Goal: Information Seeking & Learning: Find specific fact

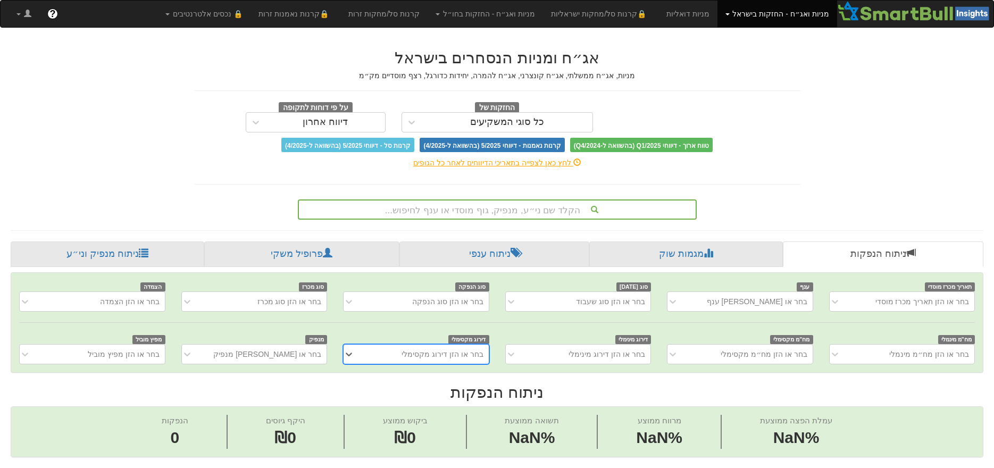
scroll to position [0, 8]
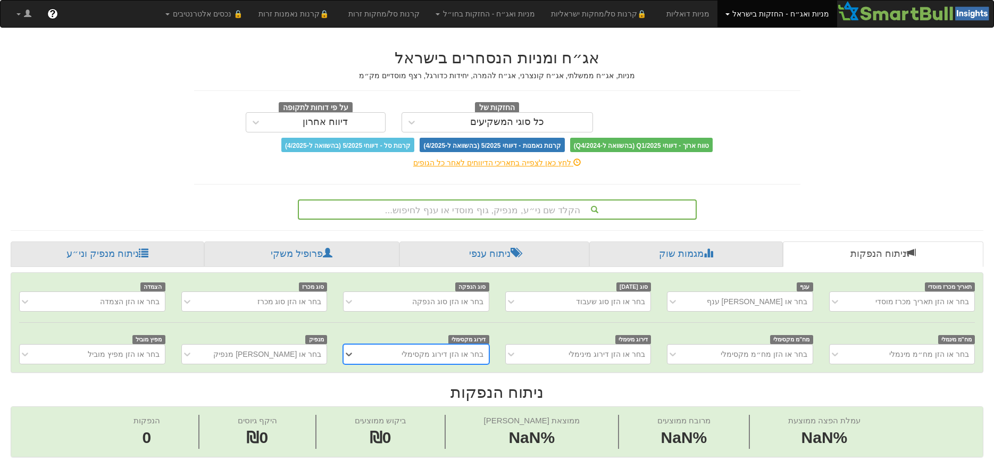
click at [483, 201] on div "הקלד שם ני״ע, מנפיק, גוף מוסדי או ענף לחיפוש..." at bounding box center [497, 210] width 397 height 18
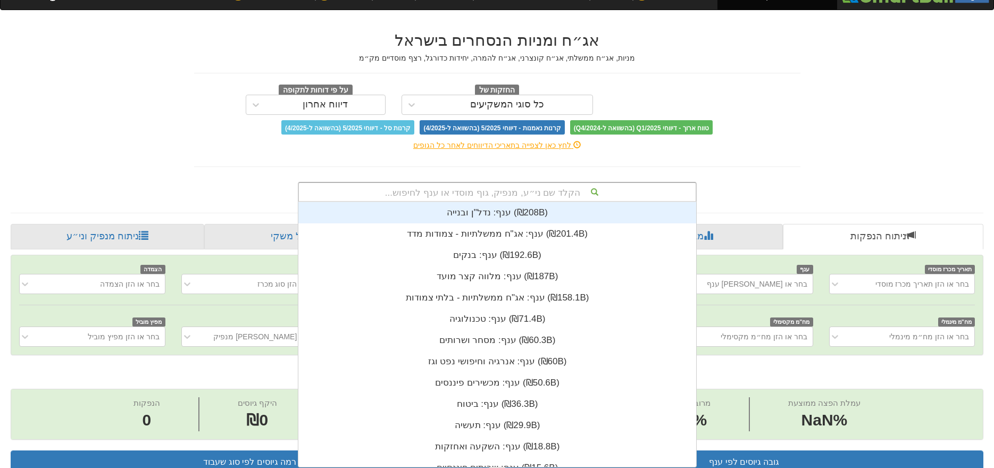
scroll to position [265, 0]
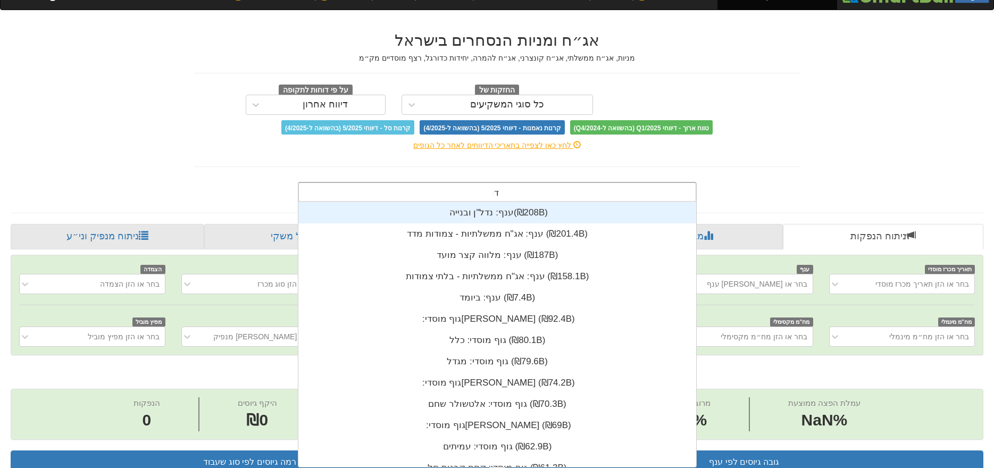
type input "[PERSON_NAME]"
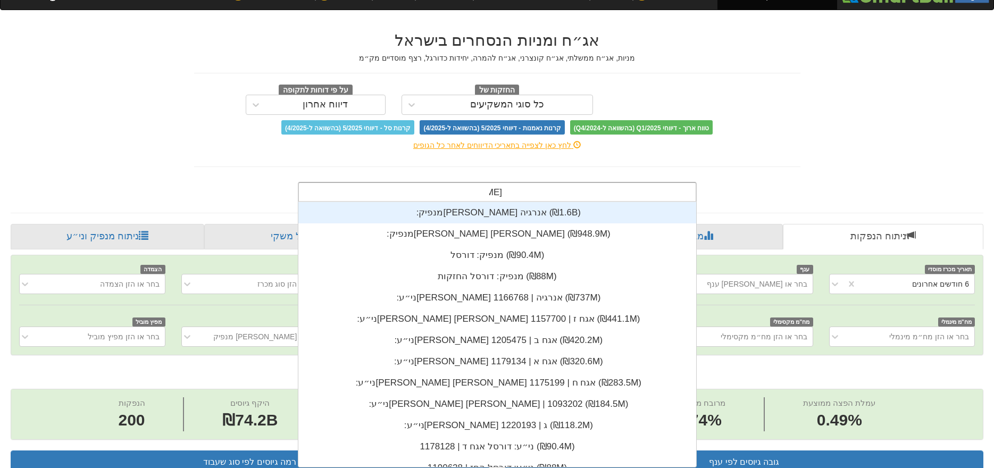
scroll to position [0, 0]
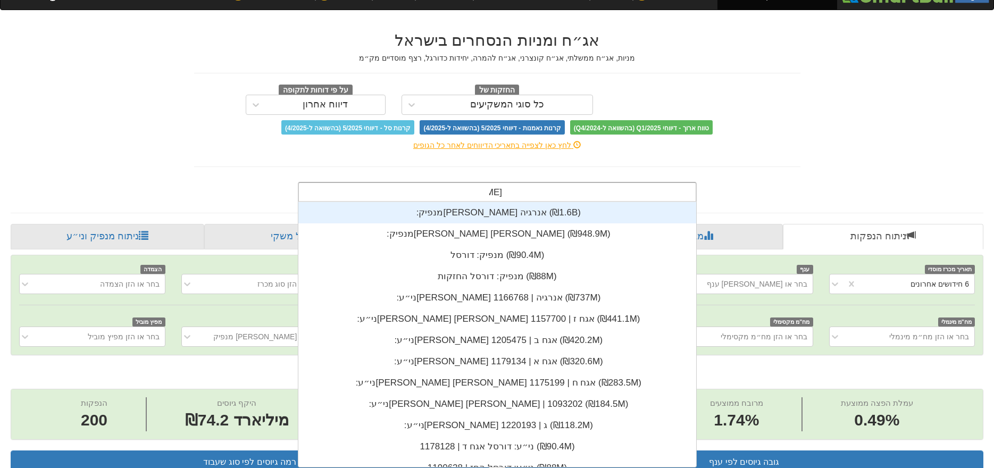
click at [500, 325] on div "ני״ע: ‏[PERSON_NAME] [PERSON_NAME] אגח ז | 1157700 ‎(₪441.1M)‎" at bounding box center [497, 319] width 398 height 21
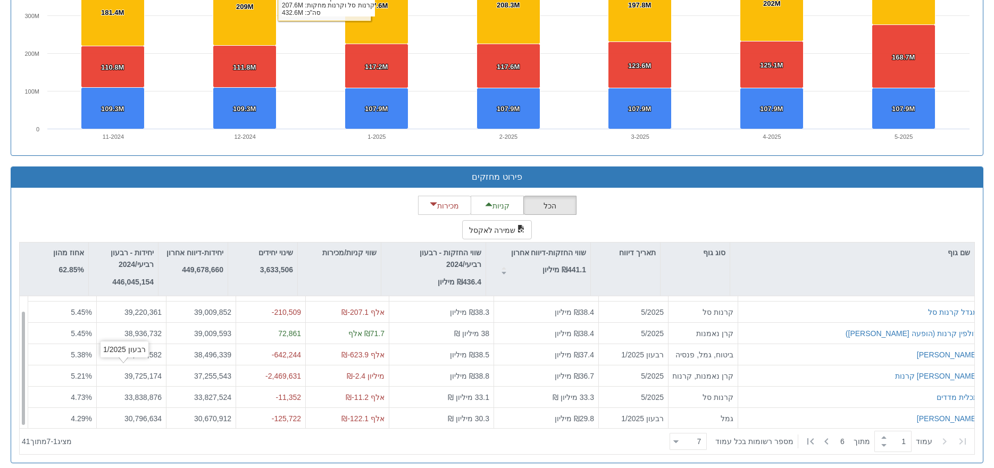
scroll to position [17, 0]
